Goal: Transaction & Acquisition: Purchase product/service

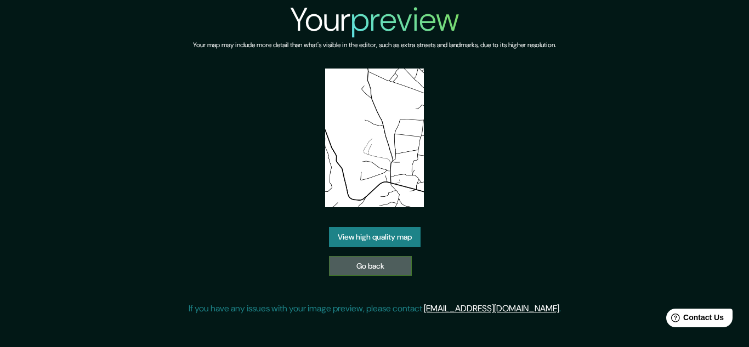
click at [395, 263] on link "Go back" at bounding box center [370, 266] width 83 height 20
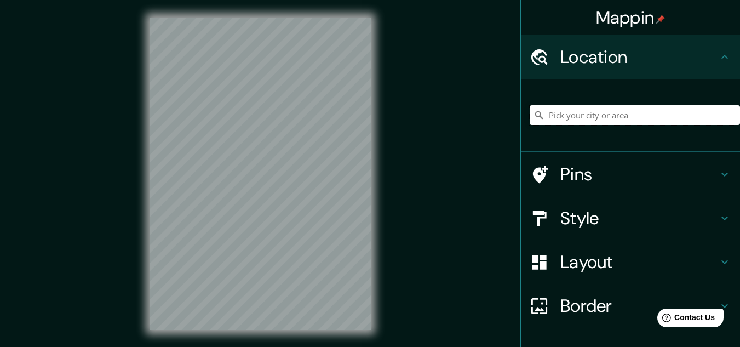
click at [581, 120] on input "Pick your city or area" at bounding box center [635, 115] width 210 height 20
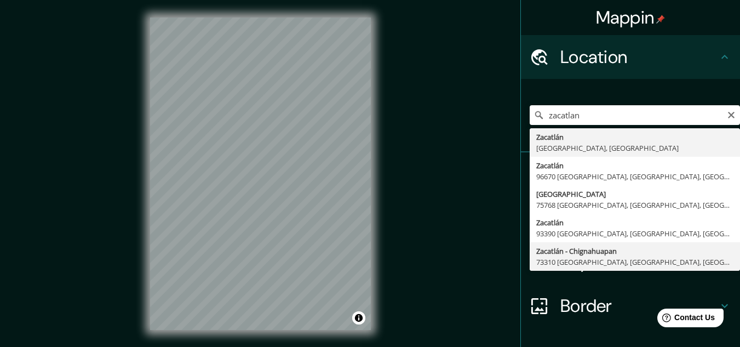
type input "Zacatlán - Chignahuapan, 73310 [GEOGRAPHIC_DATA], [GEOGRAPHIC_DATA], [GEOGRAPHI…"
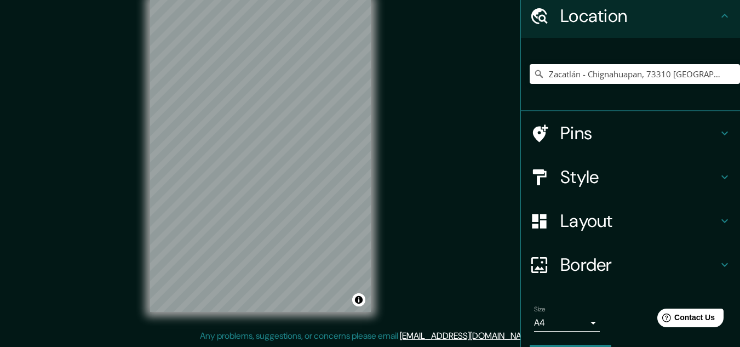
scroll to position [72, 0]
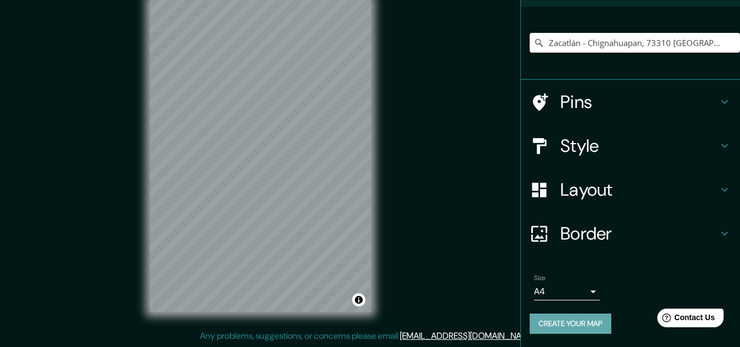
click at [564, 326] on button "Create your map" at bounding box center [571, 323] width 82 height 20
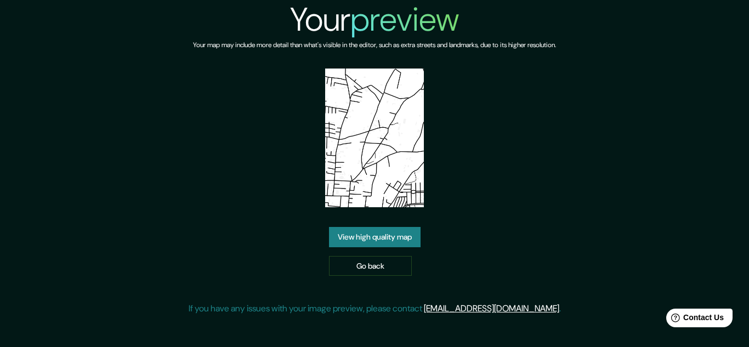
click at [374, 139] on img at bounding box center [374, 138] width 98 height 139
